Goal: Transaction & Acquisition: Purchase product/service

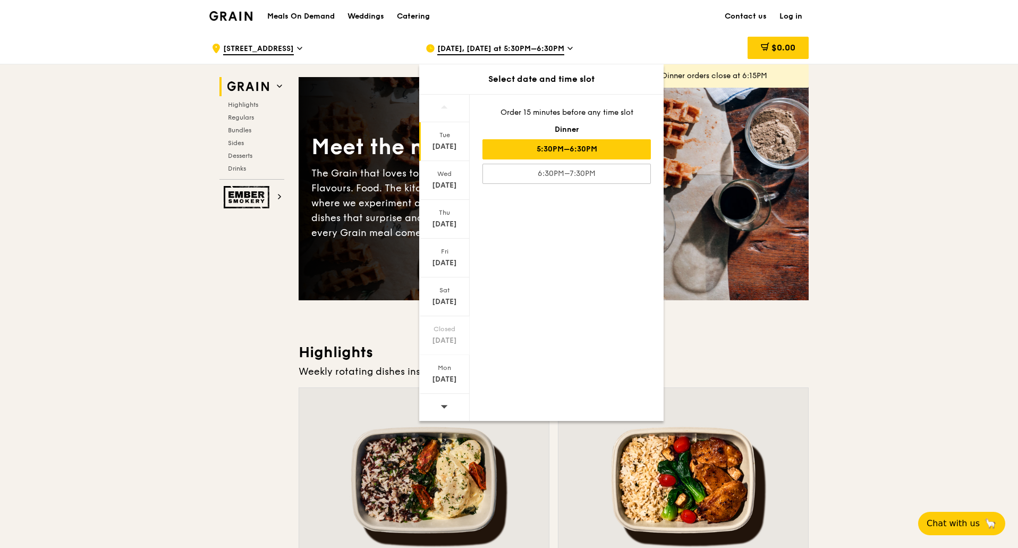
drag, startPoint x: 900, startPoint y: 232, endPoint x: 829, endPoint y: 191, distance: 82.3
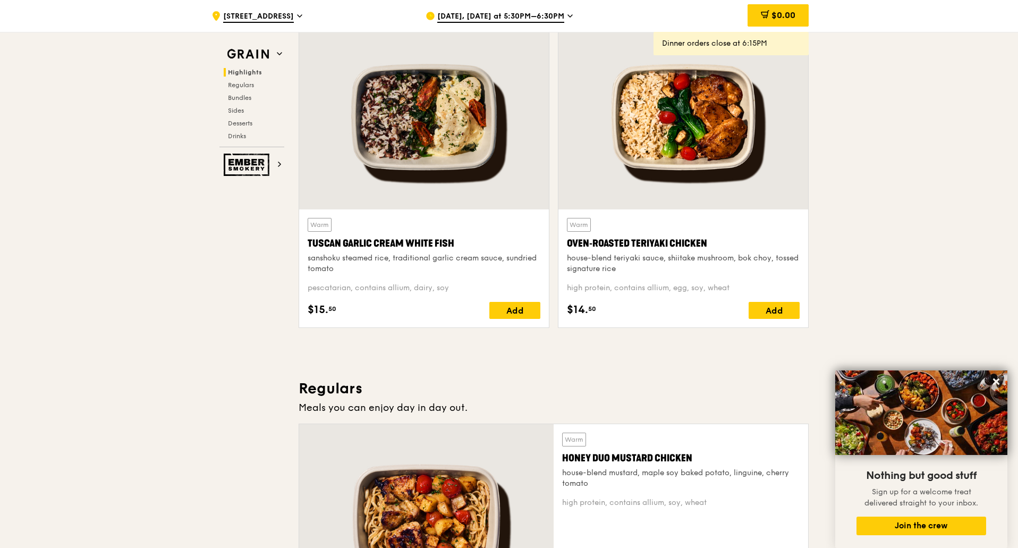
scroll to position [363, 0]
click at [722, 292] on div "high protein, contains allium, egg, soy, wheat" at bounding box center [683, 287] width 233 height 11
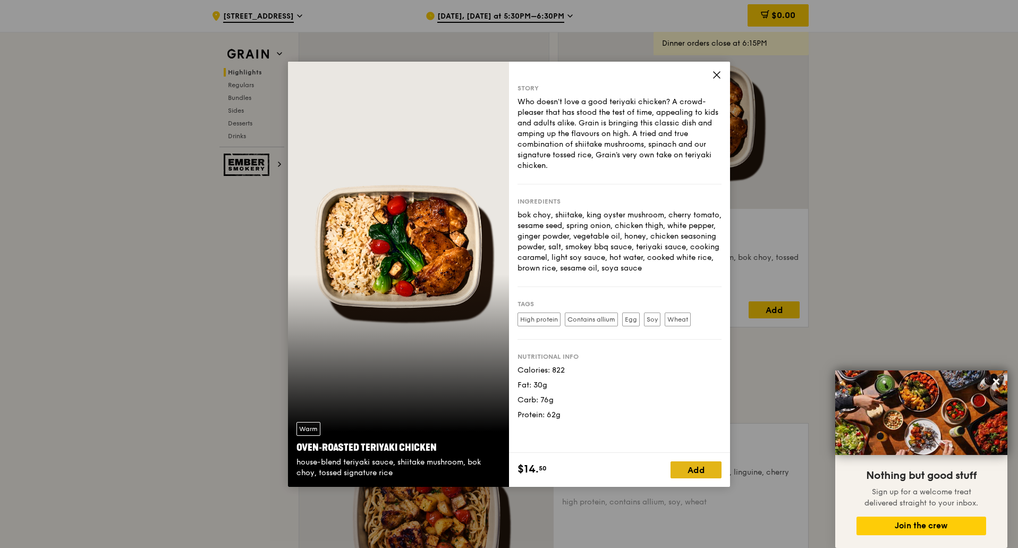
click at [702, 463] on div "Add" at bounding box center [695, 469] width 51 height 17
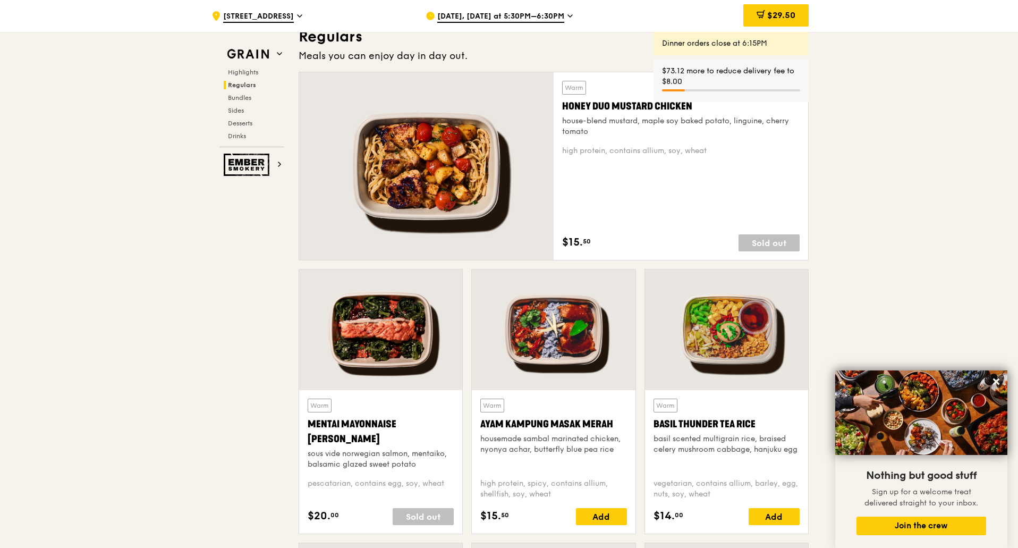
scroll to position [714, 0]
click at [748, 229] on div "Warm Honey Duo Mustard Chicken house-blend mustard, maple soy baked potato, lin…" at bounding box center [680, 165] width 237 height 170
click at [751, 237] on div "Sold out" at bounding box center [768, 242] width 61 height 17
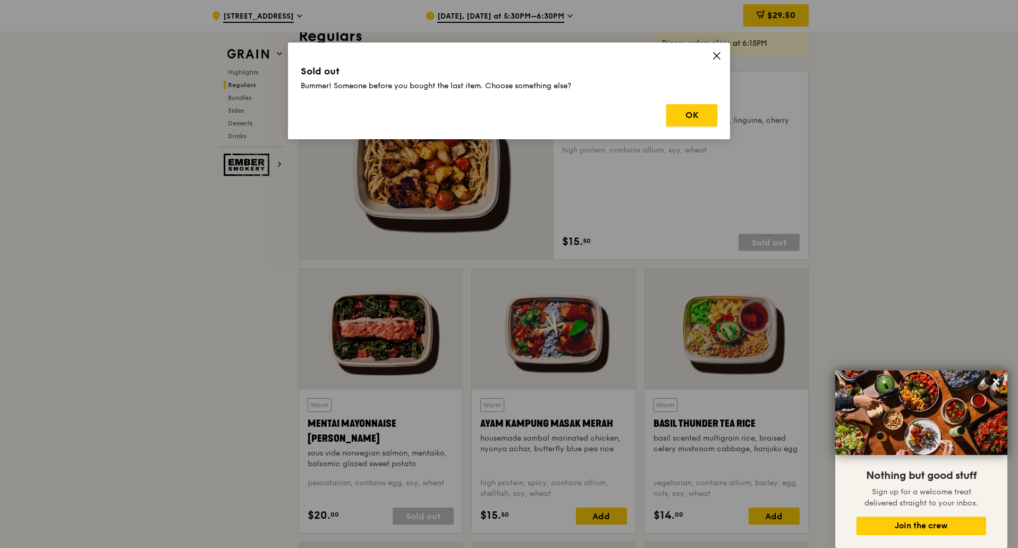
click at [694, 112] on button "OK" at bounding box center [691, 115] width 51 height 22
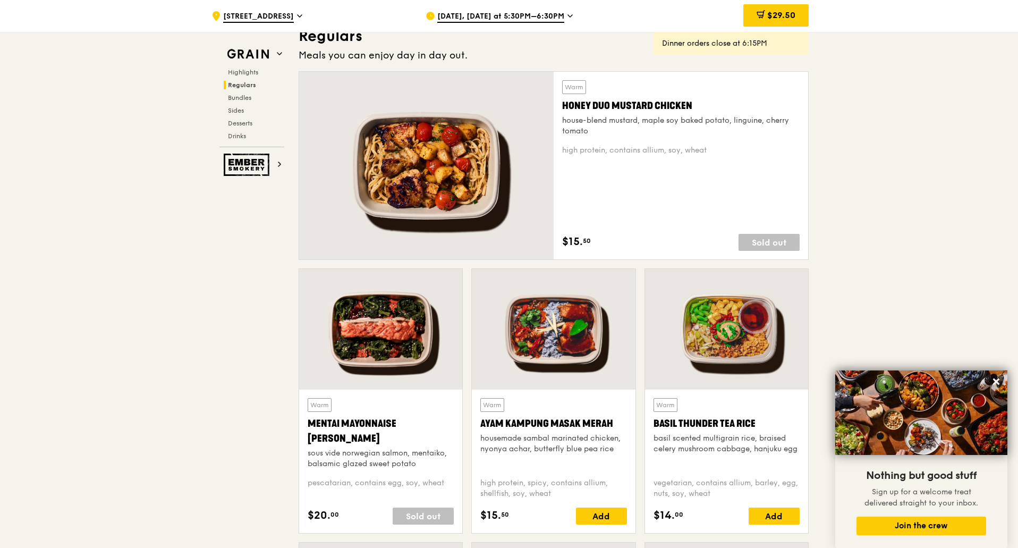
click at [459, 22] on span "[DATE], [DATE] at 5:30PM–6:30PM" at bounding box center [500, 17] width 127 height 12
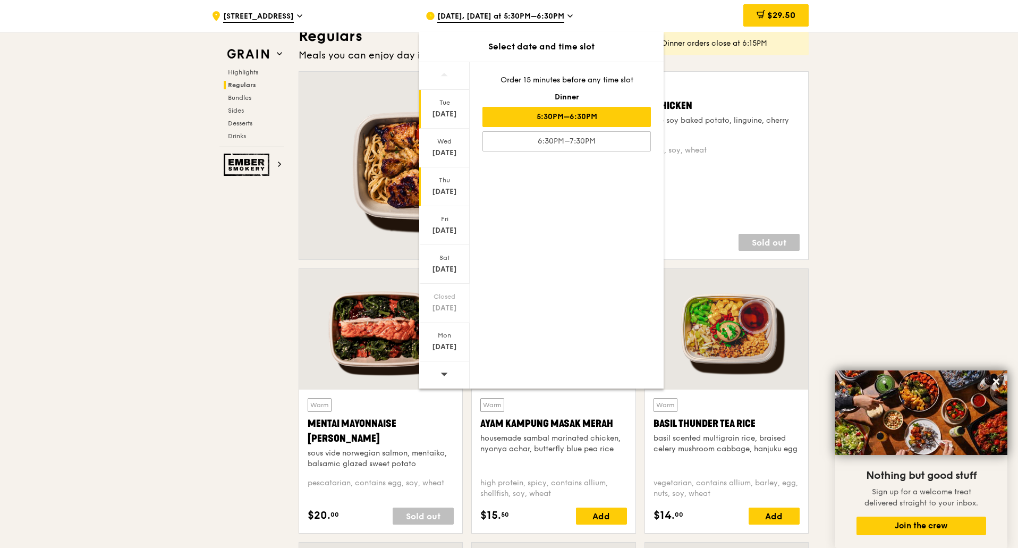
click at [441, 187] on div "[DATE]" at bounding box center [444, 191] width 47 height 11
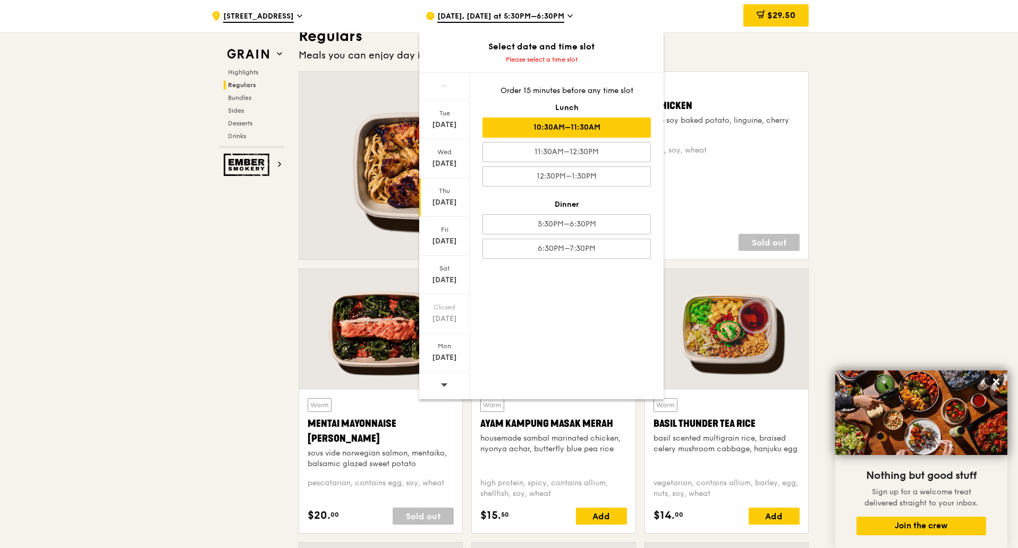
click at [591, 134] on div "10:30AM–11:30AM" at bounding box center [566, 127] width 168 height 20
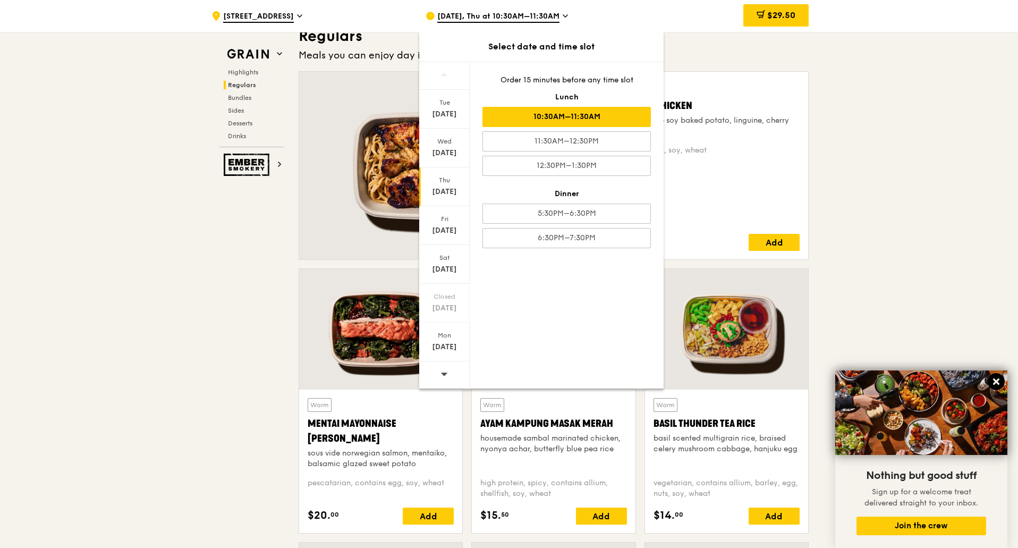
click at [996, 382] on icon at bounding box center [996, 381] width 6 height 6
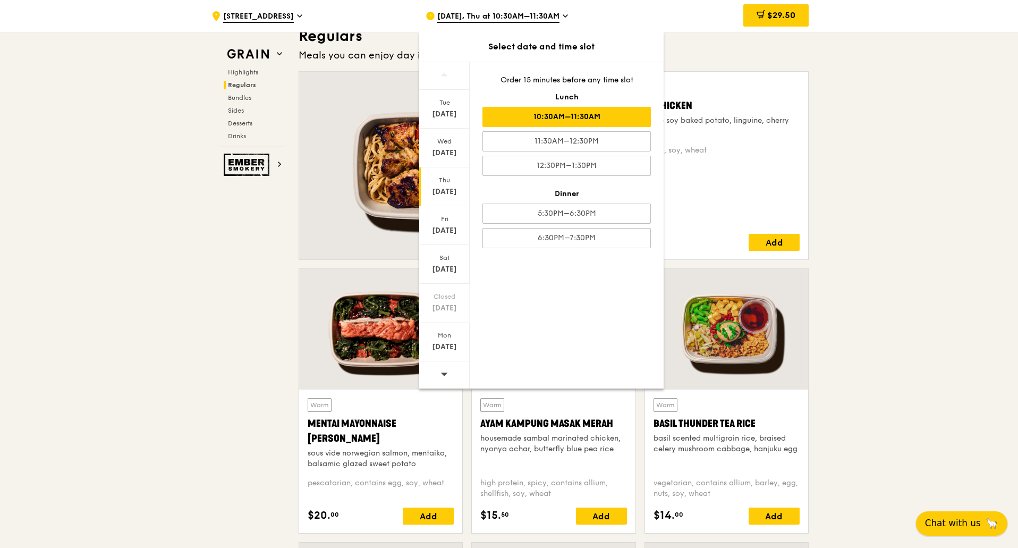
click at [968, 525] on span "Chat with us" at bounding box center [953, 522] width 56 height 13
